Goal: Check status: Check status

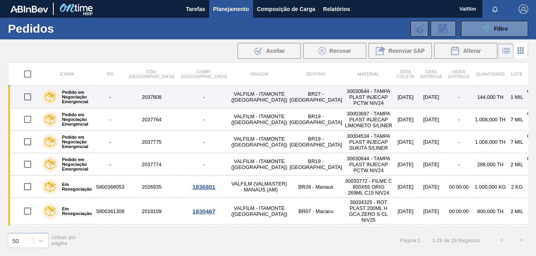
click at [288, 97] on td "BR27 - Nova Minas" at bounding box center [315, 97] width 55 height 22
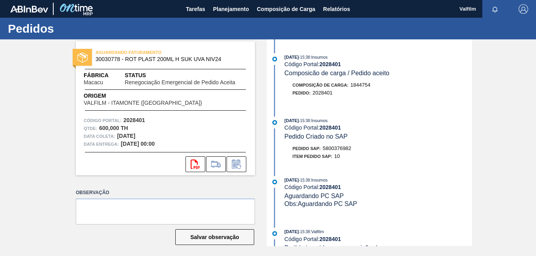
scroll to position [276, 0]
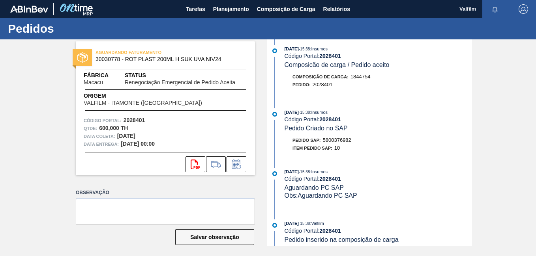
click at [332, 141] on span "5800376982" at bounding box center [337, 140] width 28 height 6
copy span "5800376982"
click at [327, 8] on span "Relatórios" at bounding box center [336, 8] width 27 height 9
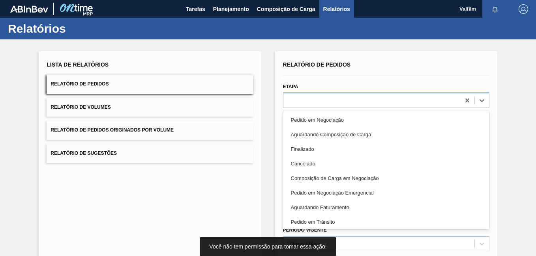
click at [290, 103] on div at bounding box center [371, 100] width 177 height 11
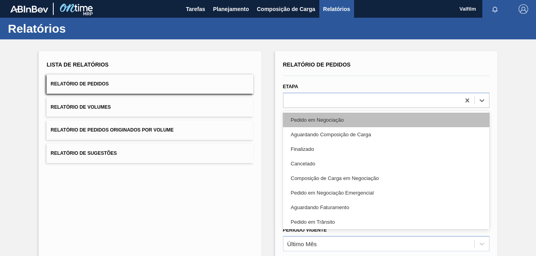
click at [316, 122] on div "Pedido em Negociação" at bounding box center [386, 120] width 206 height 15
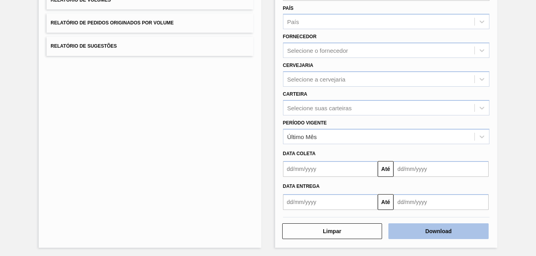
scroll to position [109, 0]
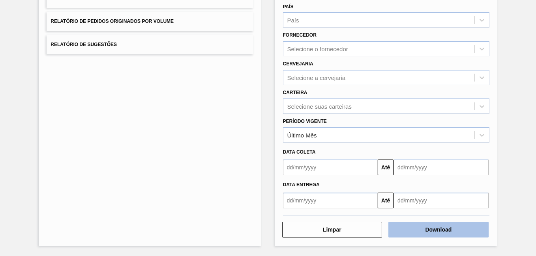
click at [462, 232] on button "Download" at bounding box center [438, 230] width 100 height 16
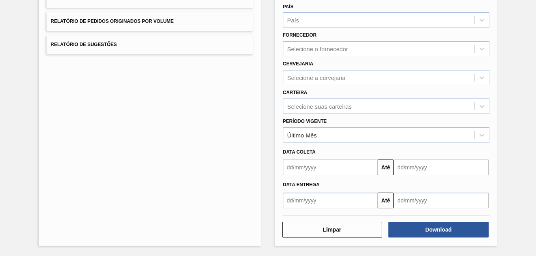
scroll to position [0, 0]
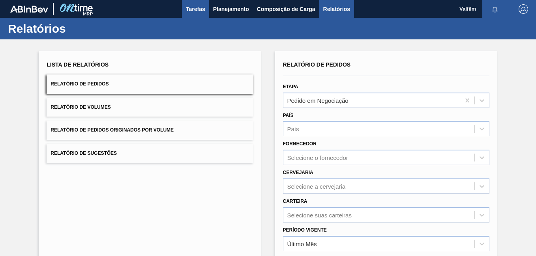
click at [189, 8] on span "Tarefas" at bounding box center [195, 8] width 19 height 9
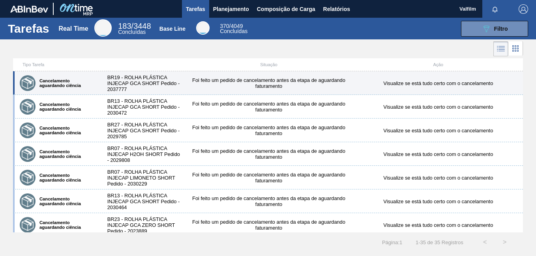
click at [205, 83] on div "Foi feito um pedido de cancelamento antes da etapa de aguardando faturamento" at bounding box center [268, 83] width 169 height 12
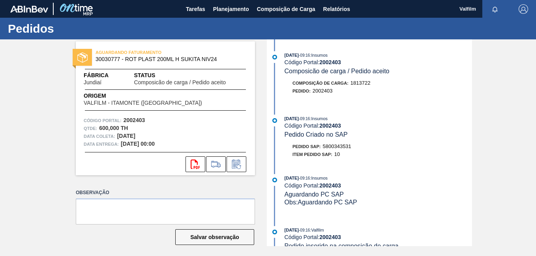
click at [396, 143] on div "Pedido SAP: 5800343531" at bounding box center [377, 147] width 187 height 8
drag, startPoint x: 444, startPoint y: 104, endPoint x: 437, endPoint y: 136, distance: 32.7
click at [444, 108] on div "[DATE] 09:16 : Insumos Código Portal: 2002403 Composicão de carga / Pedido acei…" at bounding box center [370, 142] width 203 height 207
